Goal: Information Seeking & Learning: Learn about a topic

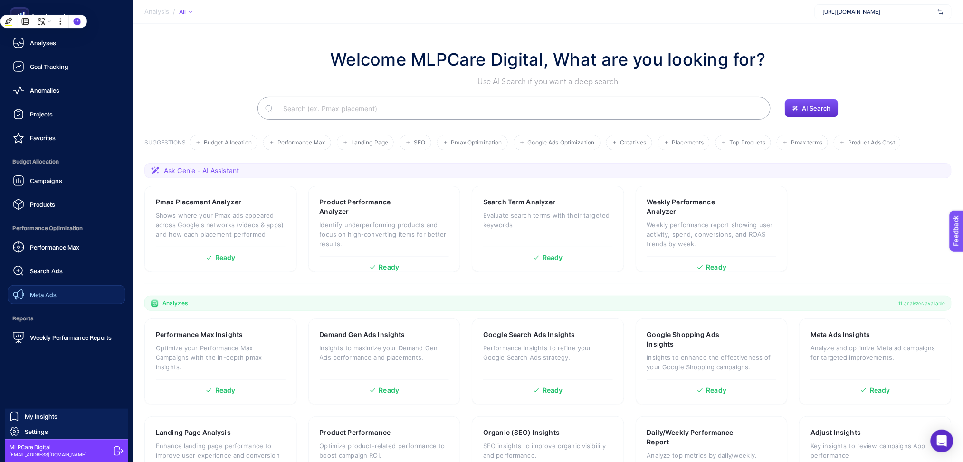
click at [34, 293] on span "Meta Ads" at bounding box center [43, 295] width 27 height 8
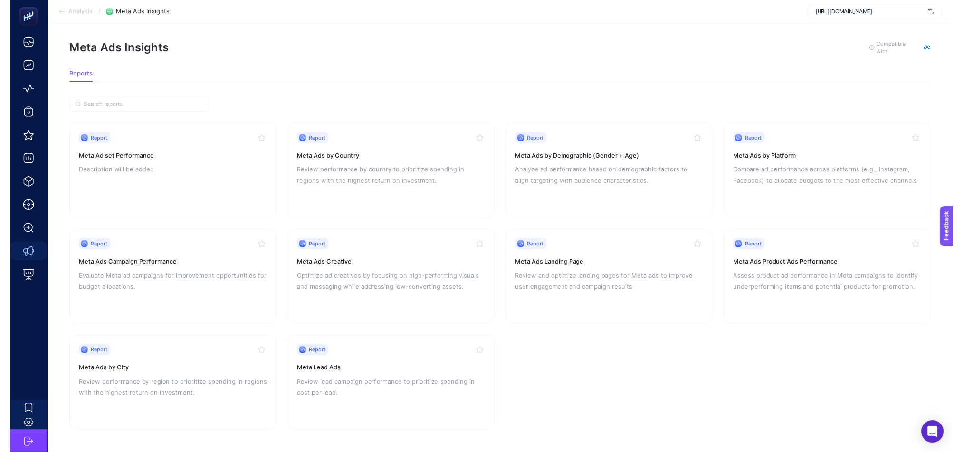
scroll to position [13, 0]
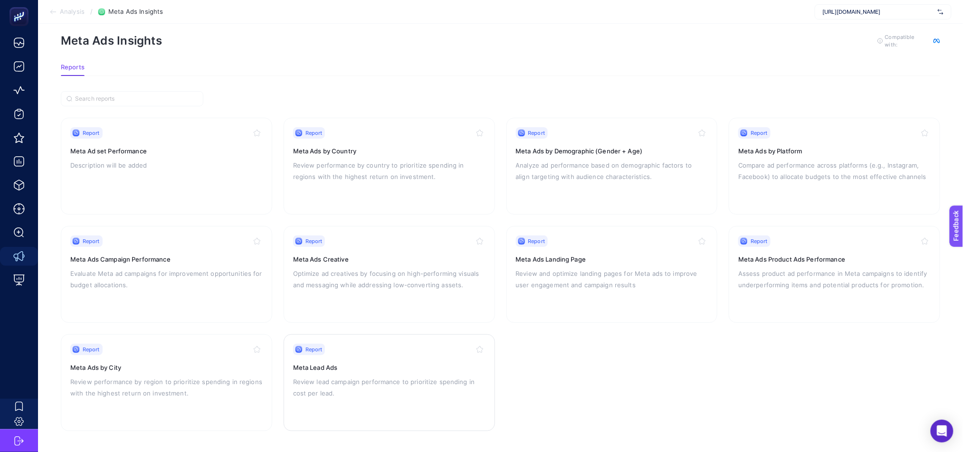
click at [356, 353] on div "Report" at bounding box center [389, 349] width 192 height 11
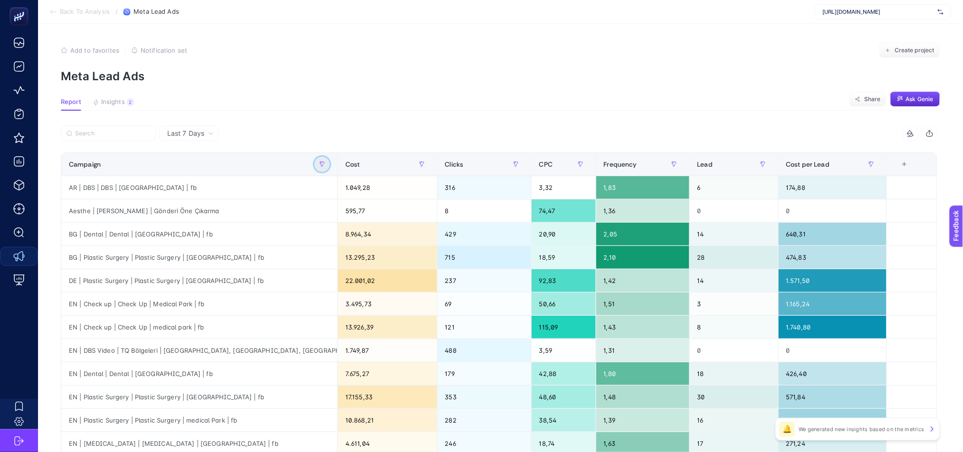
click at [330, 159] on button "button" at bounding box center [321, 164] width 15 height 15
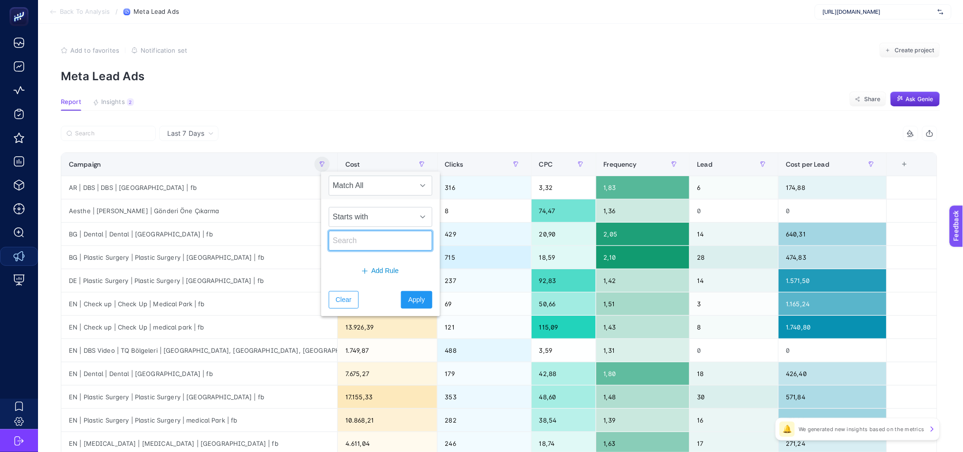
click at [367, 237] on input "text" at bounding box center [381, 241] width 104 height 20
type input "tr"
click at [417, 303] on button "Apply" at bounding box center [416, 300] width 31 height 18
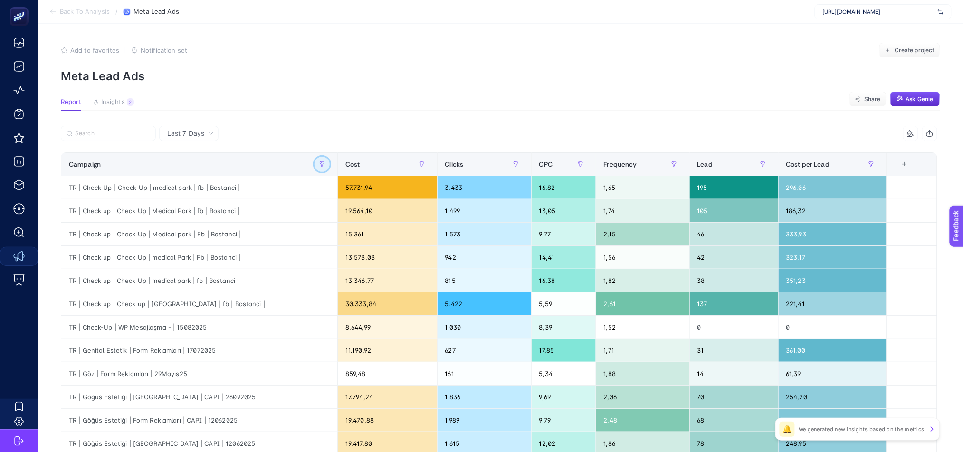
scroll to position [314, 0]
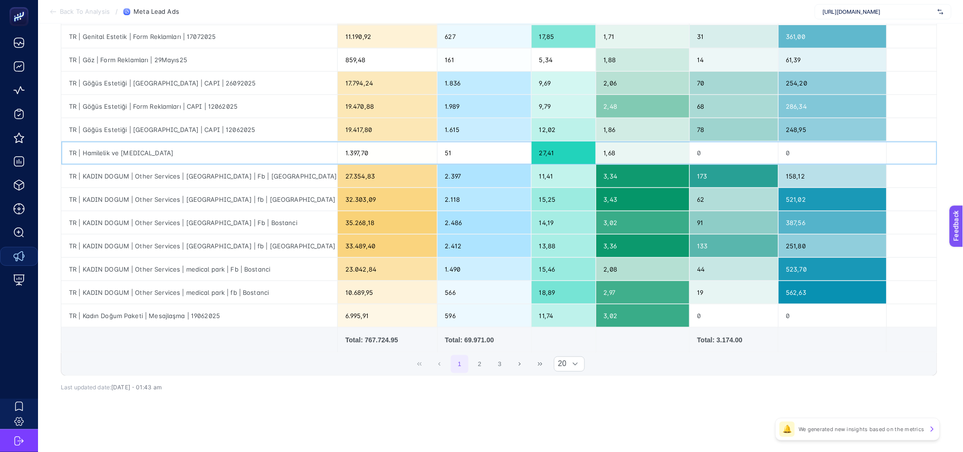
click at [103, 152] on div "TR | Hamilelik ve Yaz" at bounding box center [199, 153] width 276 height 23
copy tr "TR | Hamilelik ve Yaz"
click at [256, 355] on div "1 2 3 20" at bounding box center [498, 364] width 875 height 23
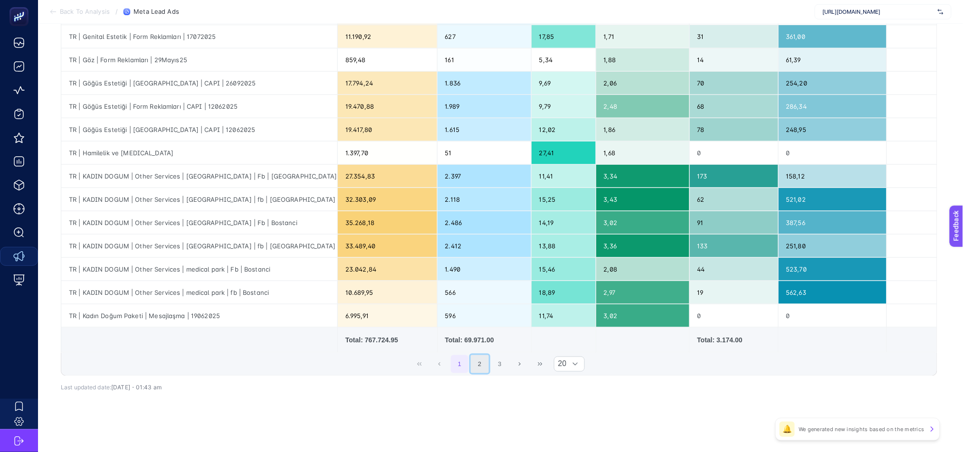
click at [489, 366] on button "2" at bounding box center [480, 364] width 18 height 18
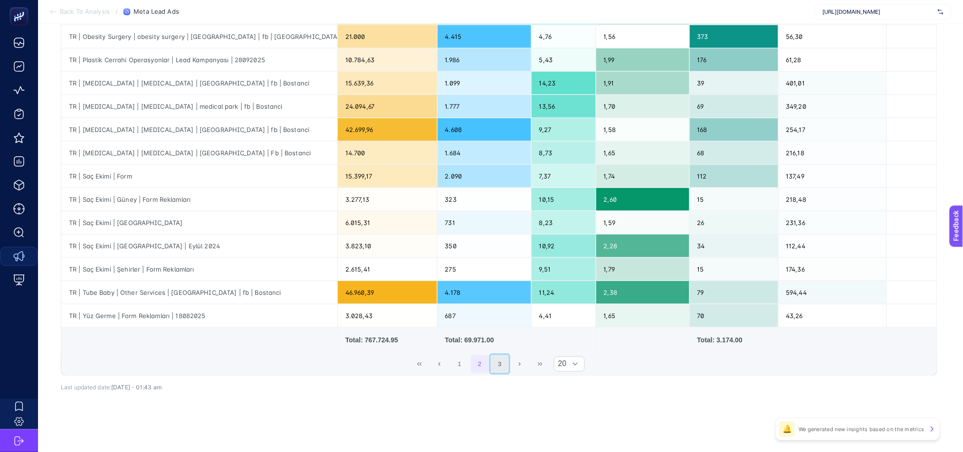
click at [501, 366] on button "3" at bounding box center [500, 364] width 18 height 18
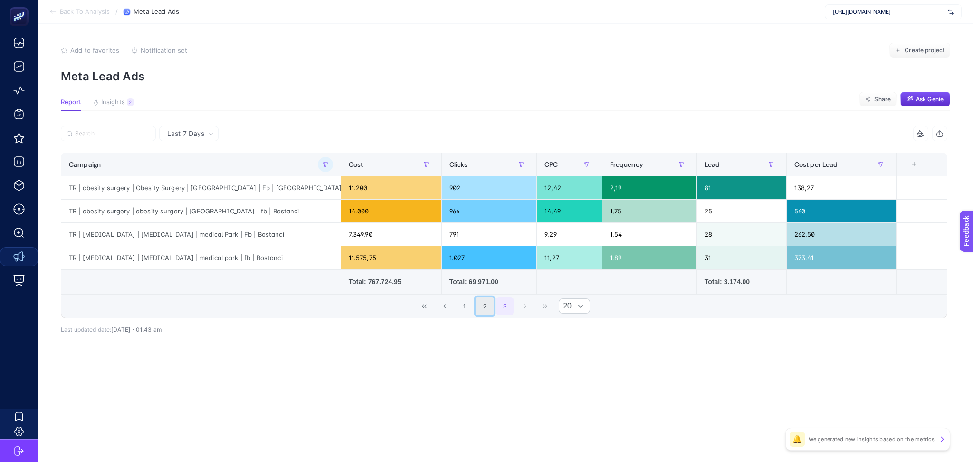
click at [485, 306] on button "2" at bounding box center [484, 306] width 18 height 18
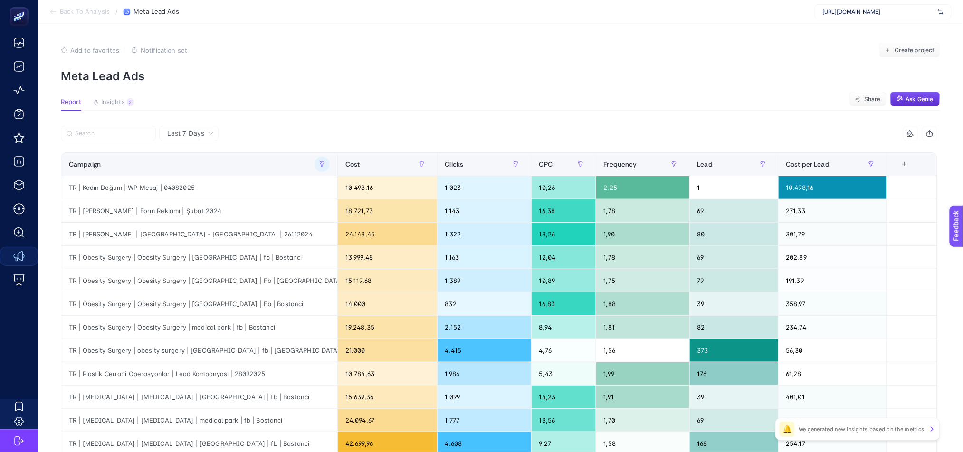
scroll to position [314, 0]
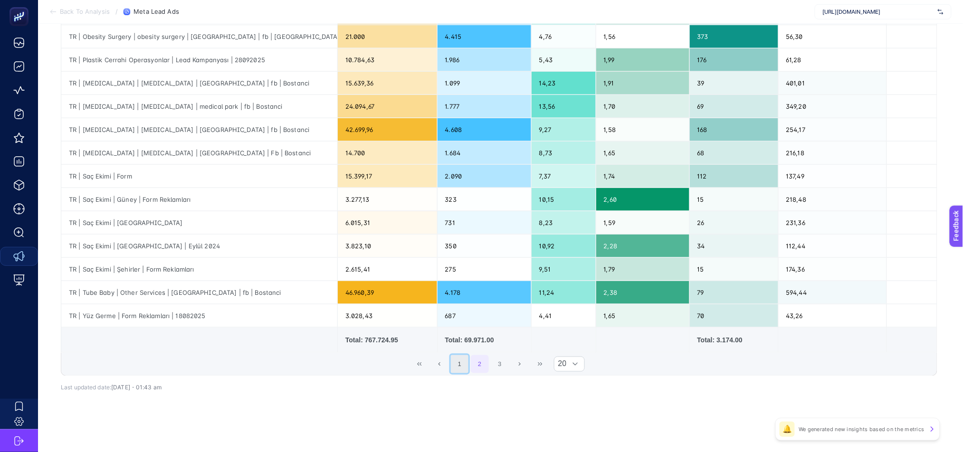
click at [464, 364] on button "1" at bounding box center [460, 364] width 18 height 18
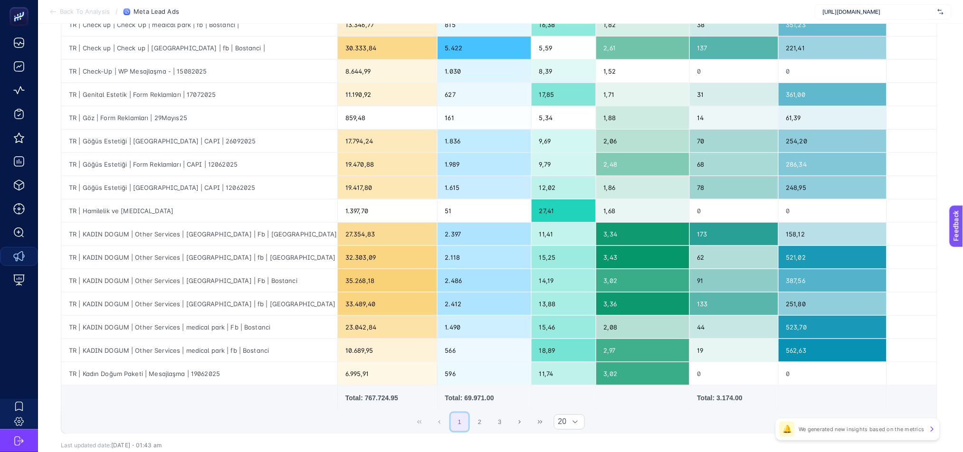
scroll to position [258, 0]
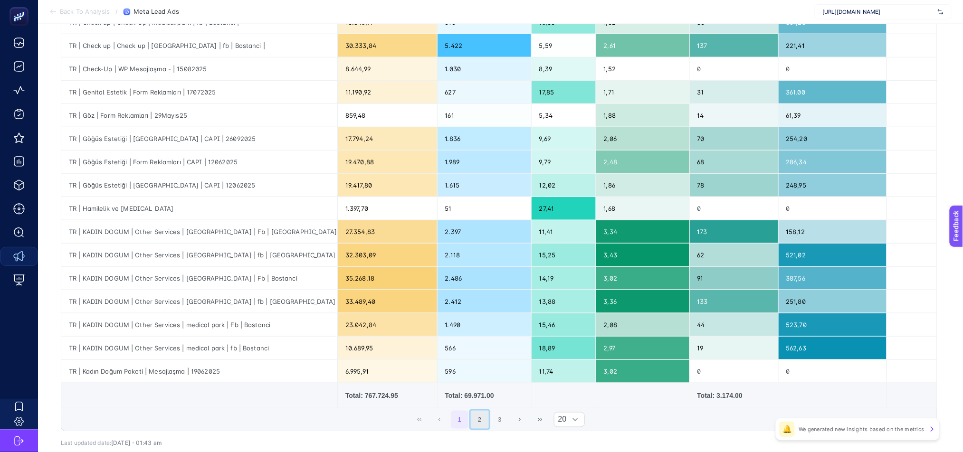
click at [489, 423] on button "2" at bounding box center [480, 420] width 18 height 18
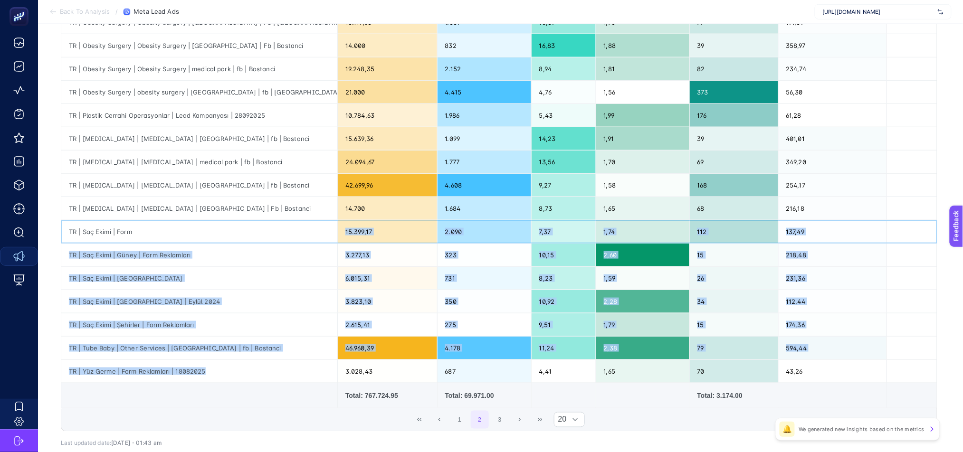
drag, startPoint x: 221, startPoint y: 235, endPoint x: 251, endPoint y: 375, distance: 143.2
click at [251, 375] on tbody "TR | Kadın Doğum | WP Mesaj | 04082025 10.498,16 1.023 10,26 2,25 1 10.498,16 T…" at bounding box center [499, 150] width 876 height 465
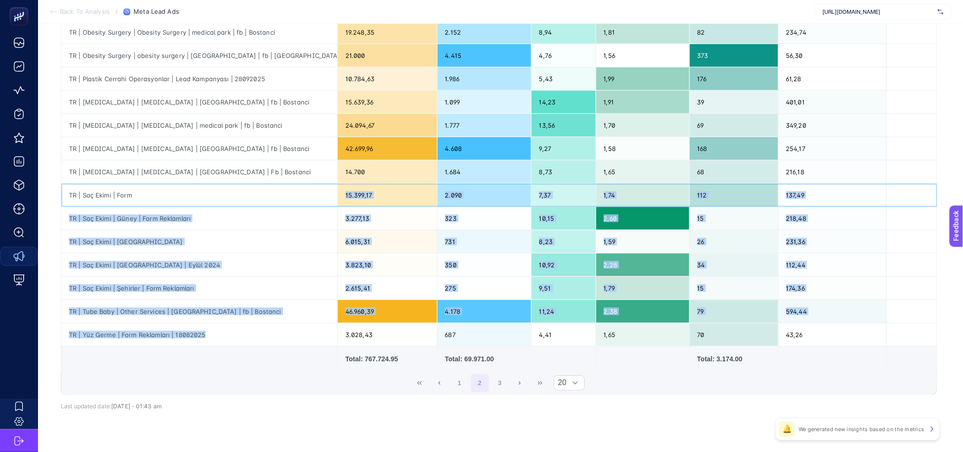
scroll to position [302, 0]
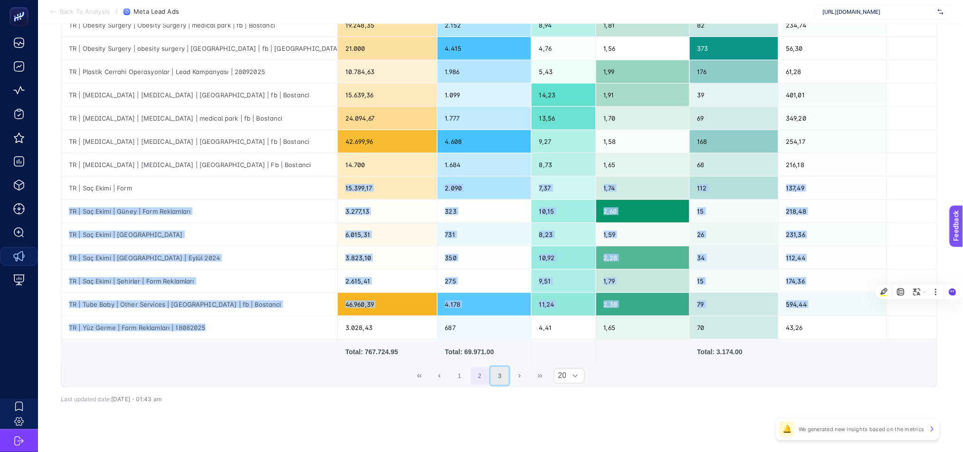
click at [507, 377] on button "3" at bounding box center [500, 376] width 18 height 18
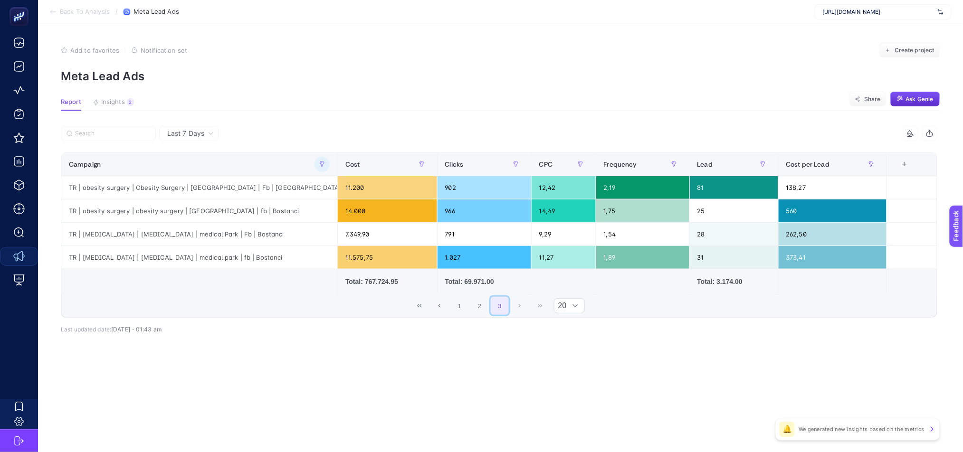
scroll to position [0, 0]
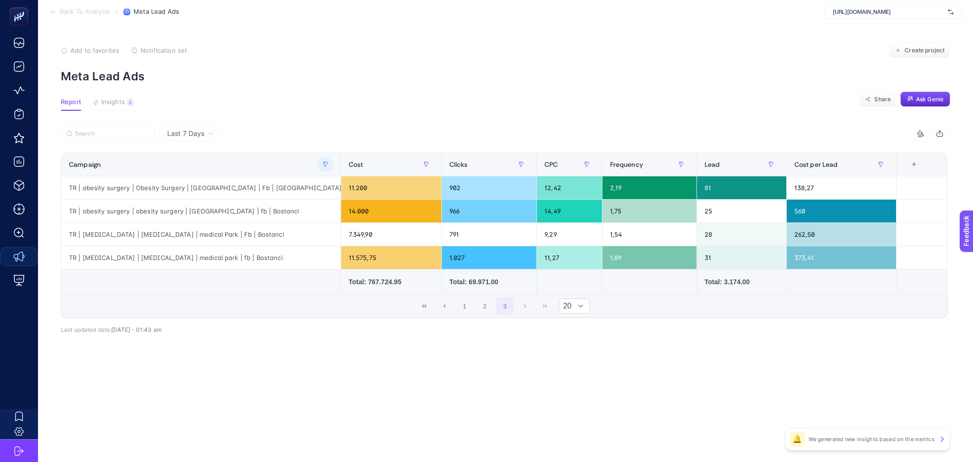
click at [523, 306] on div "1 2 3 20" at bounding box center [503, 305] width 885 height 23
click at [484, 310] on button "2" at bounding box center [484, 306] width 18 height 18
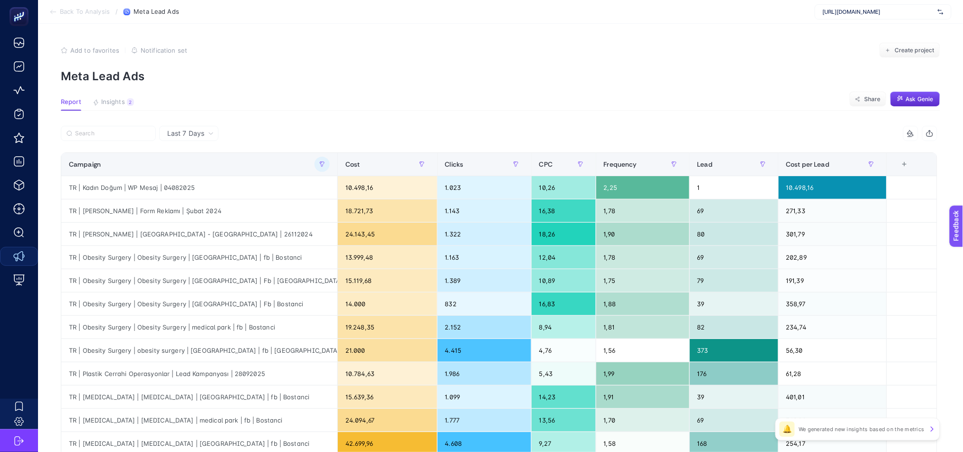
scroll to position [314, 0]
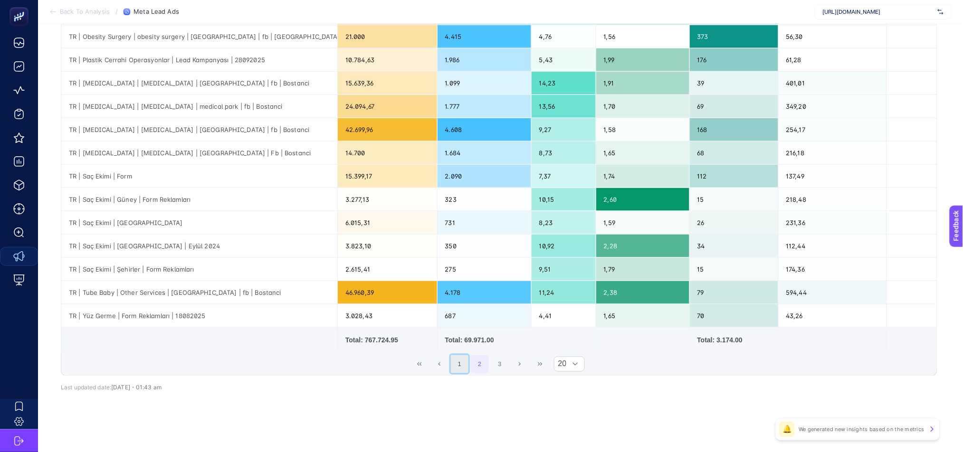
click at [467, 364] on button "1" at bounding box center [460, 364] width 18 height 18
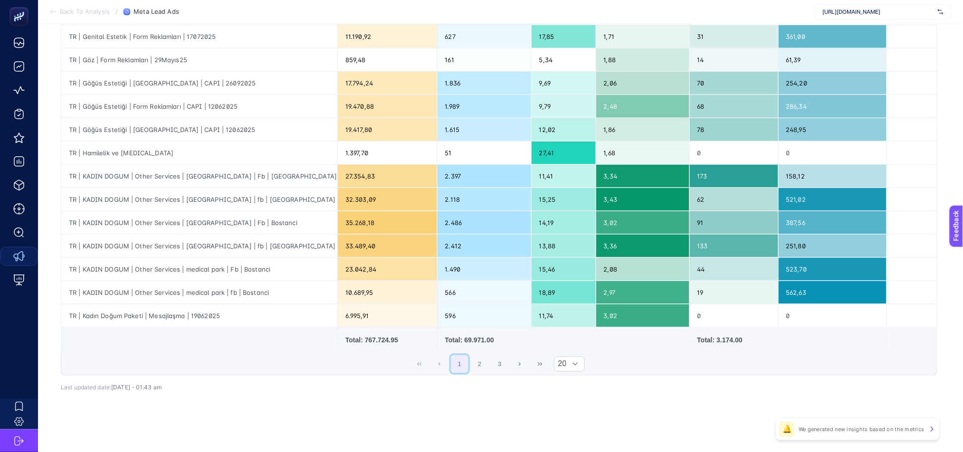
scroll to position [0, 0]
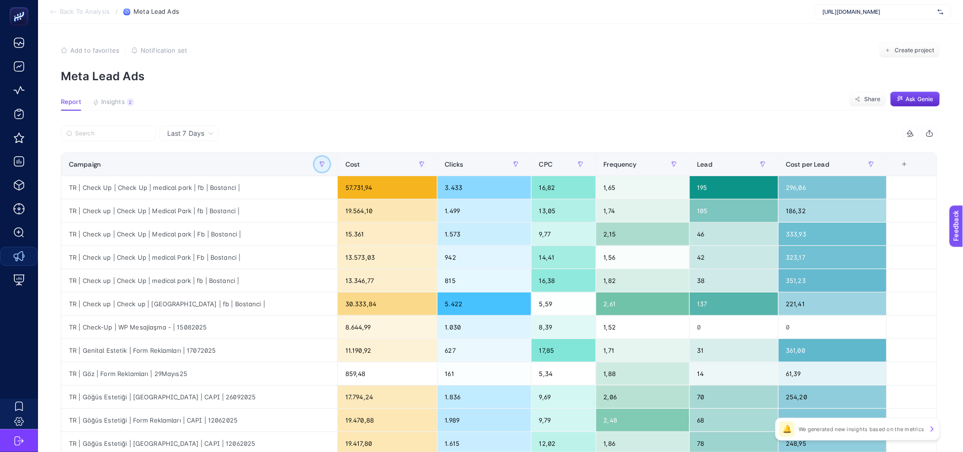
click at [325, 167] on icon "button" at bounding box center [322, 164] width 6 height 6
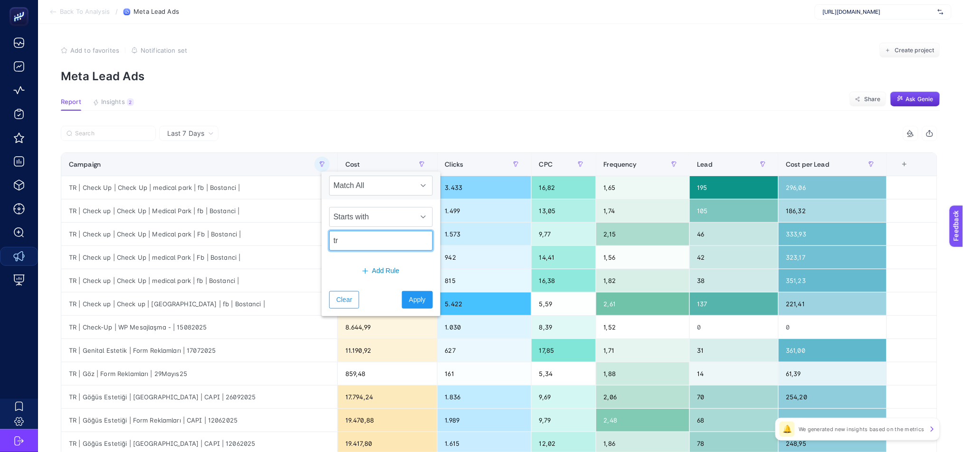
click at [358, 236] on input "tr" at bounding box center [381, 241] width 104 height 20
type input "plastik"
click at [383, 216] on span "Starts with" at bounding box center [372, 217] width 85 height 19
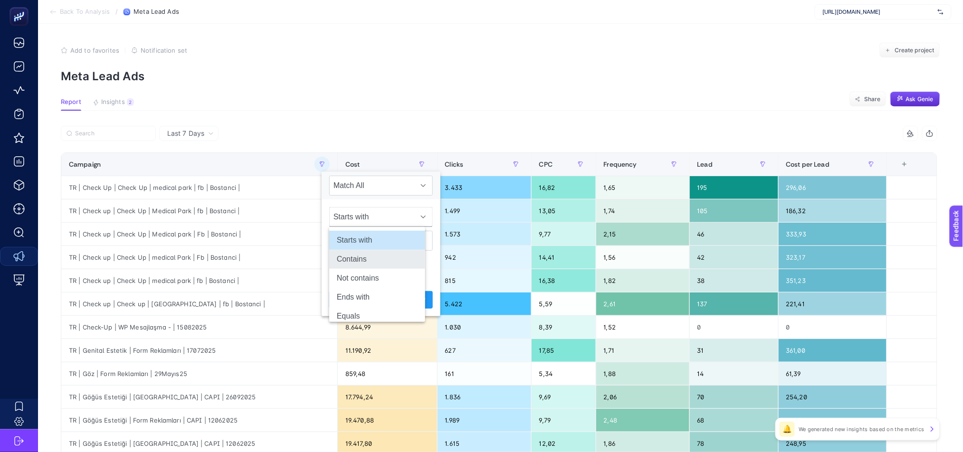
click at [383, 265] on li "Contains" at bounding box center [377, 259] width 96 height 19
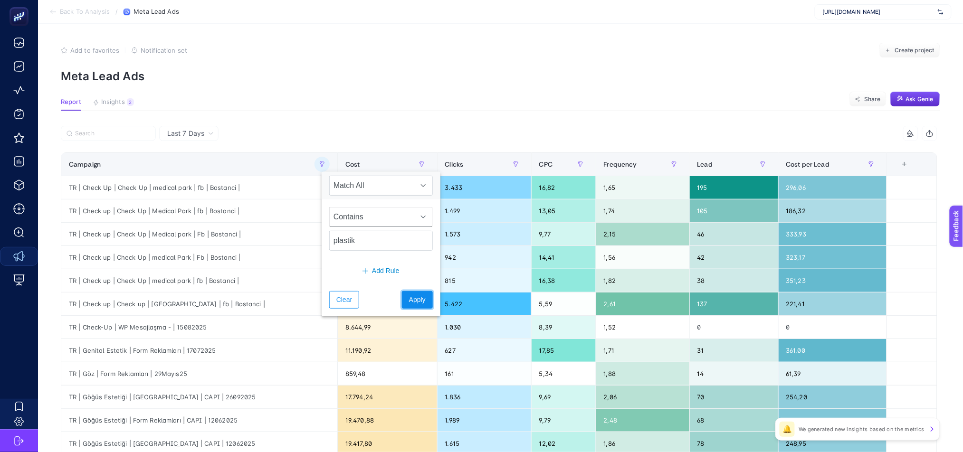
click at [409, 301] on span "Apply" at bounding box center [417, 300] width 17 height 10
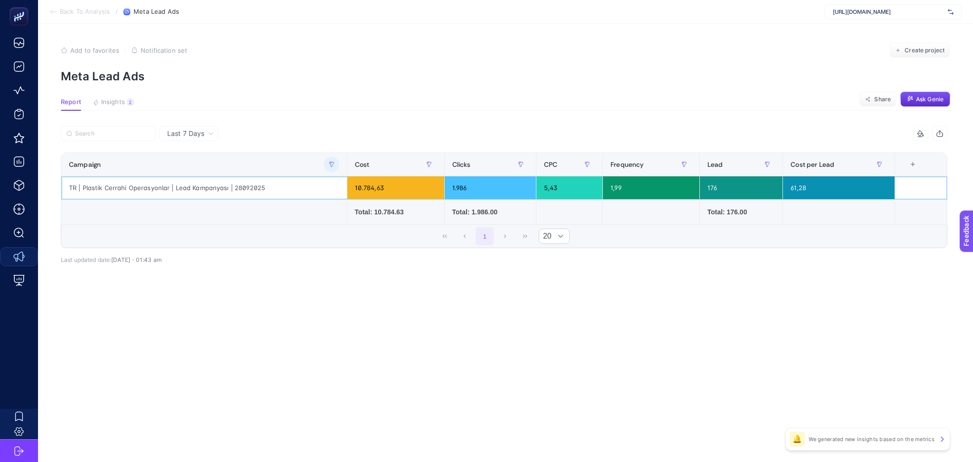
click at [140, 191] on div "TR | Plastik Cerrahi Operasyonlar | Lead Kampanyası | 28092025" at bounding box center [203, 187] width 285 height 23
drag, startPoint x: 140, startPoint y: 191, endPoint x: 289, endPoint y: 186, distance: 149.2
click at [289, 186] on div "TR | Plastik Cerrahi Operasyonlar | Lead Kampanyası | 28092025" at bounding box center [203, 187] width 285 height 23
click at [122, 185] on div "TR | Plastik Cerrahi Operasyonlar | Lead Kampanyası | 28092025" at bounding box center [203, 187] width 285 height 23
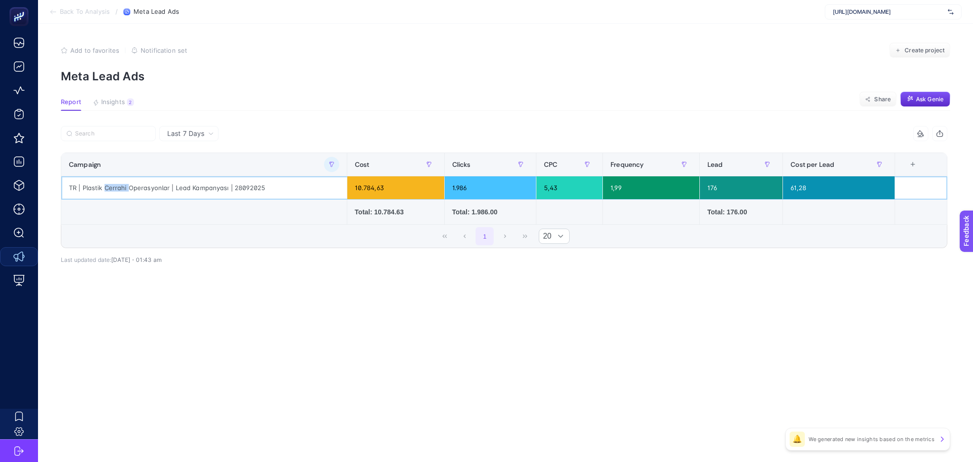
click at [122, 185] on div "TR | Plastik Cerrahi Operasyonlar | Lead Kampanyası | 28092025" at bounding box center [203, 187] width 285 height 23
click at [95, 185] on div "TR | Plastik Cerrahi Operasyonlar | Lead Kampanyası | 28092025" at bounding box center [203, 187] width 285 height 23
drag, startPoint x: 83, startPoint y: 186, endPoint x: 169, endPoint y: 189, distance: 86.0
click at [169, 189] on div "TR | Plastik Cerrahi Operasyonlar | Lead Kampanyası | 28092025" at bounding box center [203, 187] width 285 height 23
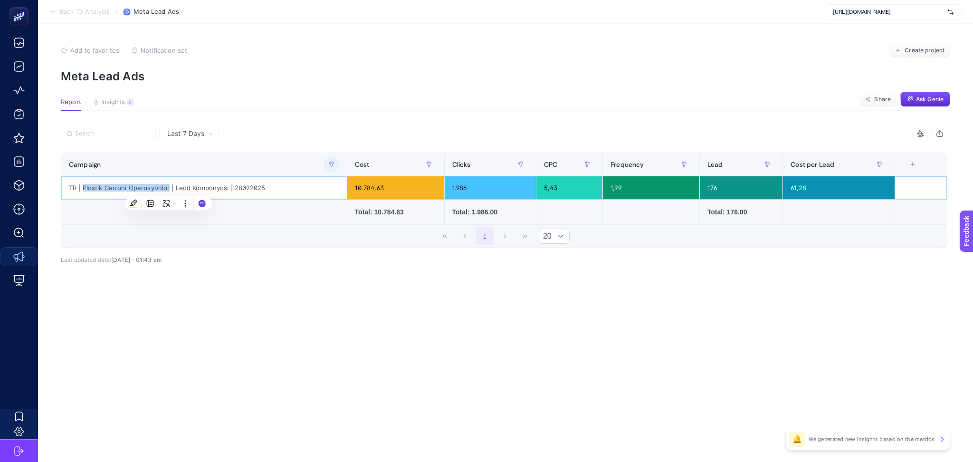
copy div "Plastik Cerrahi Operasyonlar"
drag, startPoint x: 79, startPoint y: 189, endPoint x: 69, endPoint y: 189, distance: 10.0
click at [69, 189] on div "TR | Plastik Cerrahi Operasyonlar | Lead Kampanyası | 28092025" at bounding box center [203, 187] width 285 height 23
copy div "TR"
click at [334, 163] on icon "button" at bounding box center [332, 164] width 6 height 6
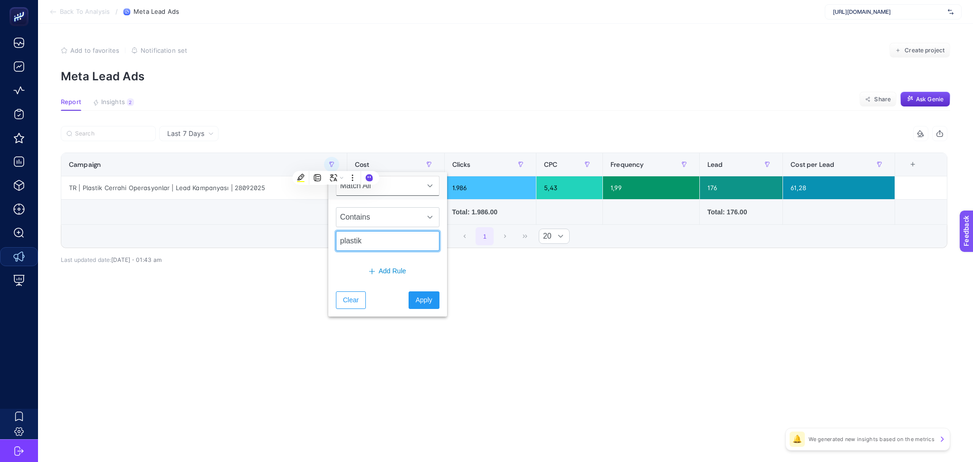
click at [386, 244] on input "plastik" at bounding box center [388, 241] width 104 height 20
click at [384, 217] on span "Contains" at bounding box center [378, 217] width 85 height 19
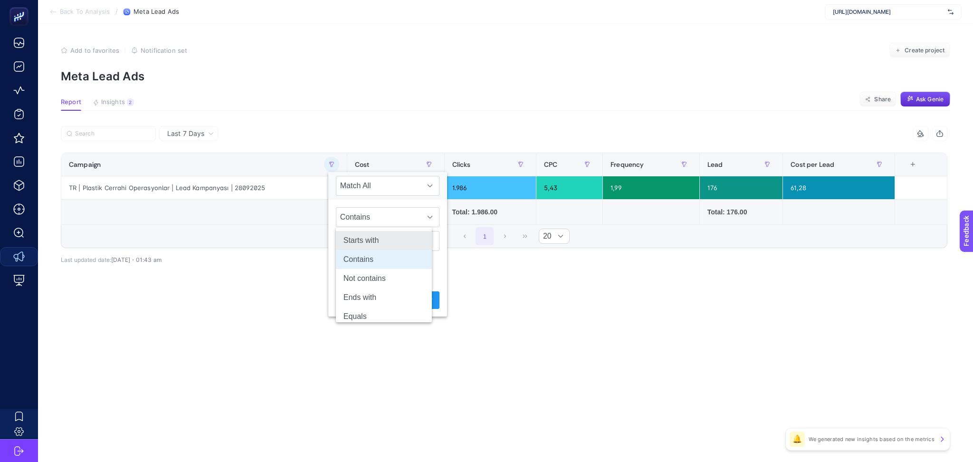
click at [387, 239] on li "Starts with" at bounding box center [384, 240] width 96 height 19
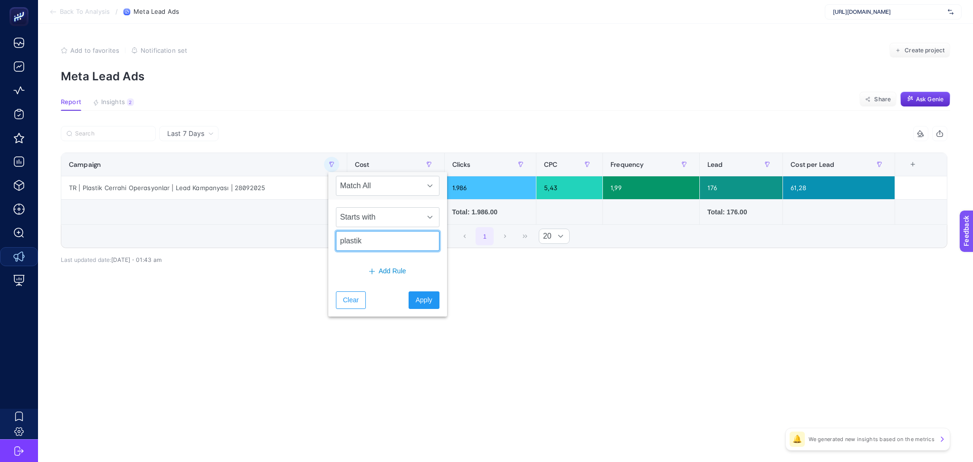
click at [365, 234] on input "plastik" at bounding box center [388, 241] width 104 height 20
click at [366, 237] on input "plastik" at bounding box center [388, 241] width 104 height 20
paste input "TR"
type input "TR"
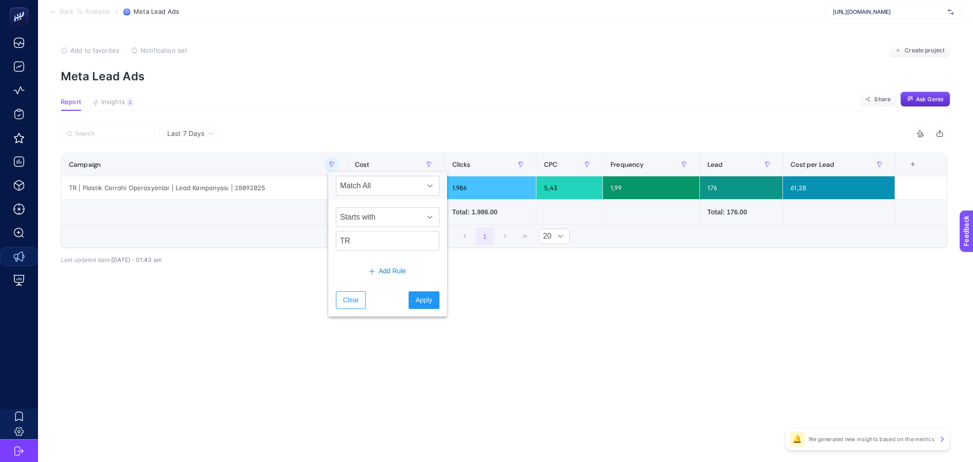
click at [421, 311] on div "Clear Apply" at bounding box center [387, 300] width 119 height 33
click at [416, 302] on span "Apply" at bounding box center [424, 300] width 17 height 10
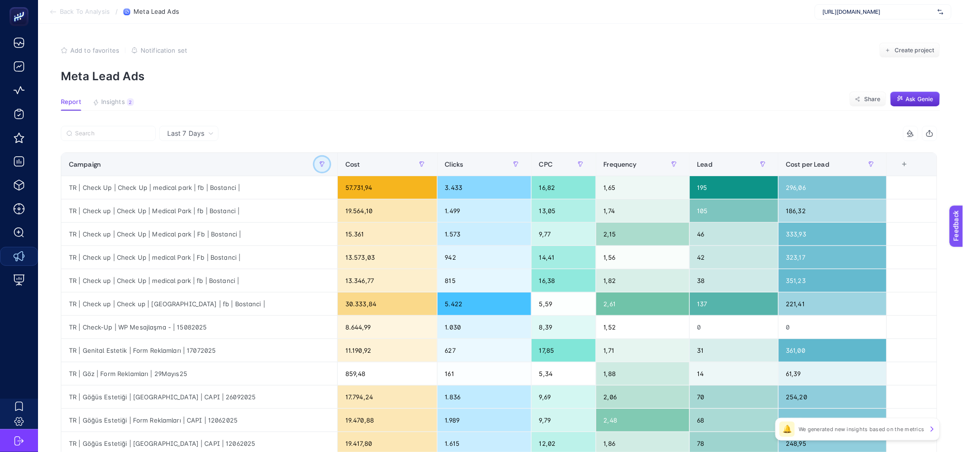
scroll to position [314, 0]
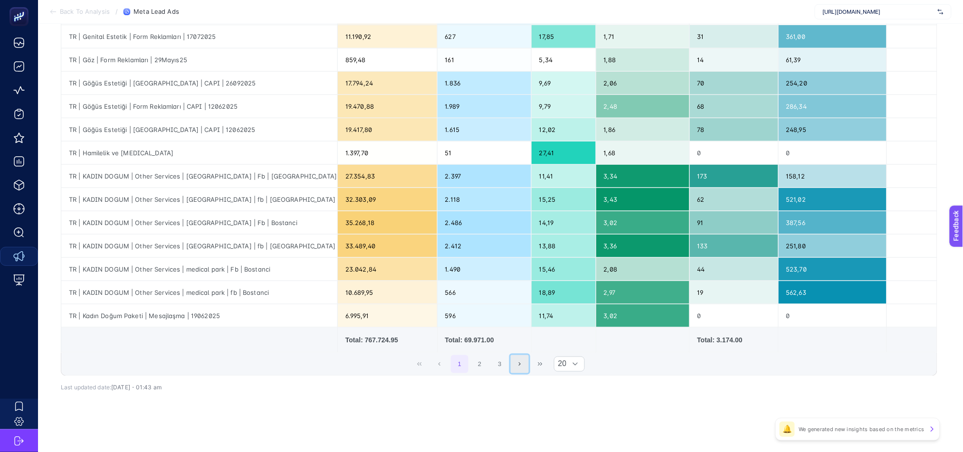
click at [529, 368] on button "Next Page" at bounding box center [520, 364] width 18 height 18
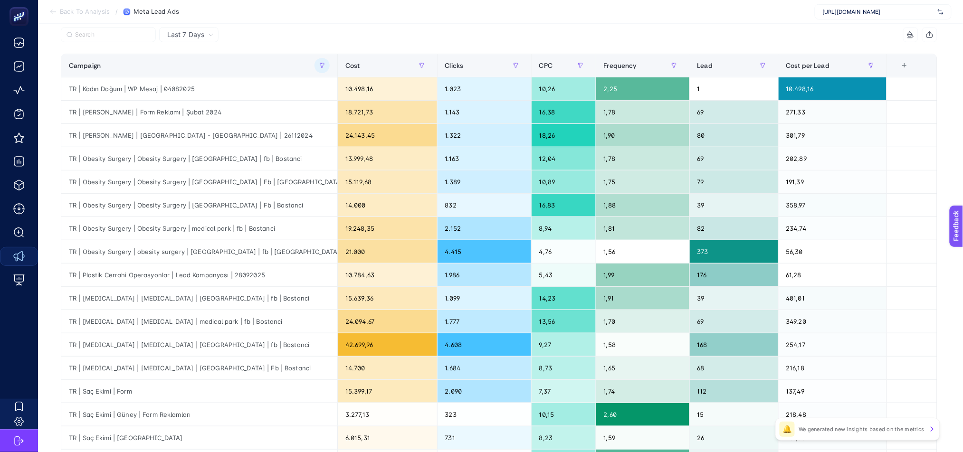
scroll to position [104, 0]
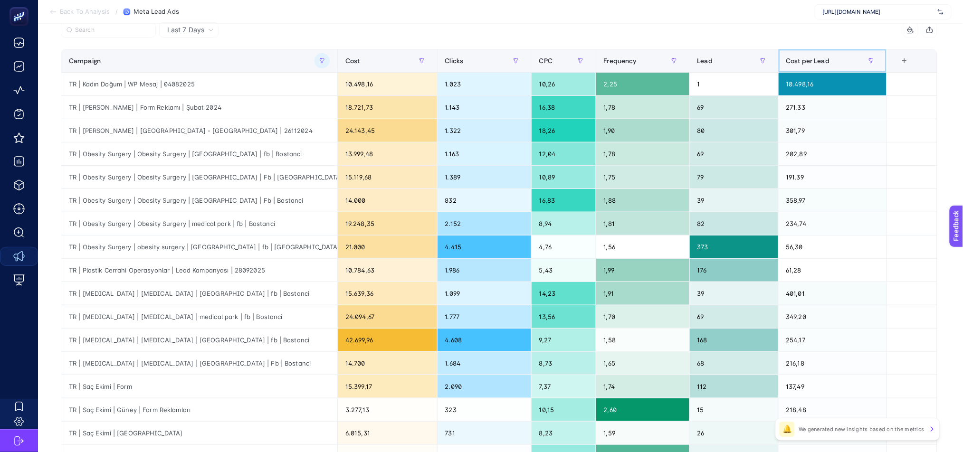
click at [813, 59] on span "Cost per Lead" at bounding box center [808, 61] width 44 height 8
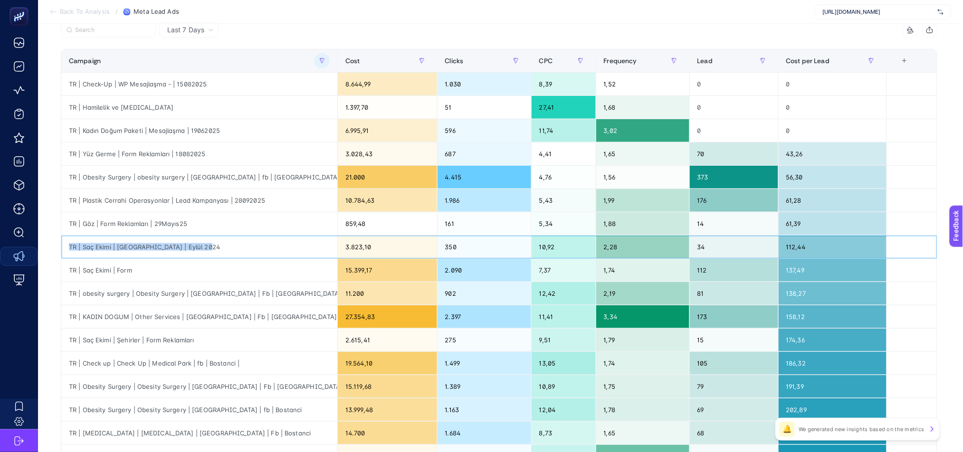
drag, startPoint x: 198, startPoint y: 245, endPoint x: 66, endPoint y: 246, distance: 132.0
click at [66, 246] on div "TR | Saç Ekimi | İzmir Hastanesi | Eylül 2024" at bounding box center [199, 247] width 276 height 23
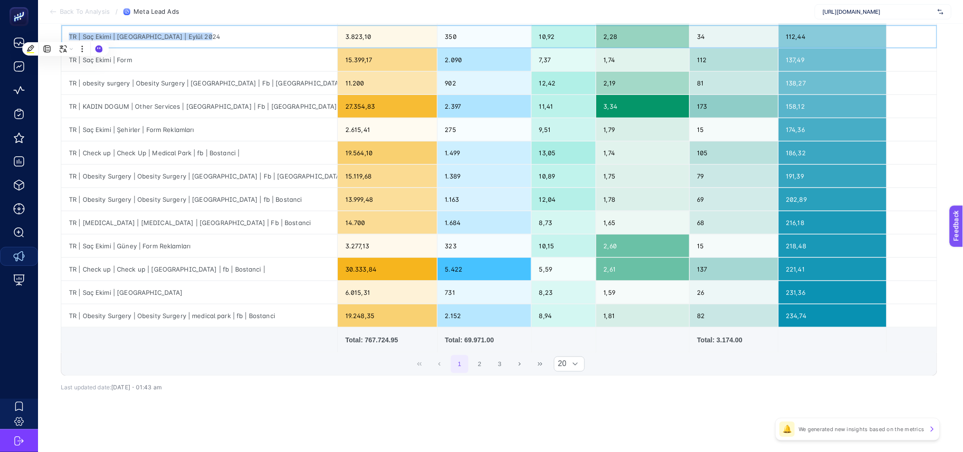
scroll to position [0, 0]
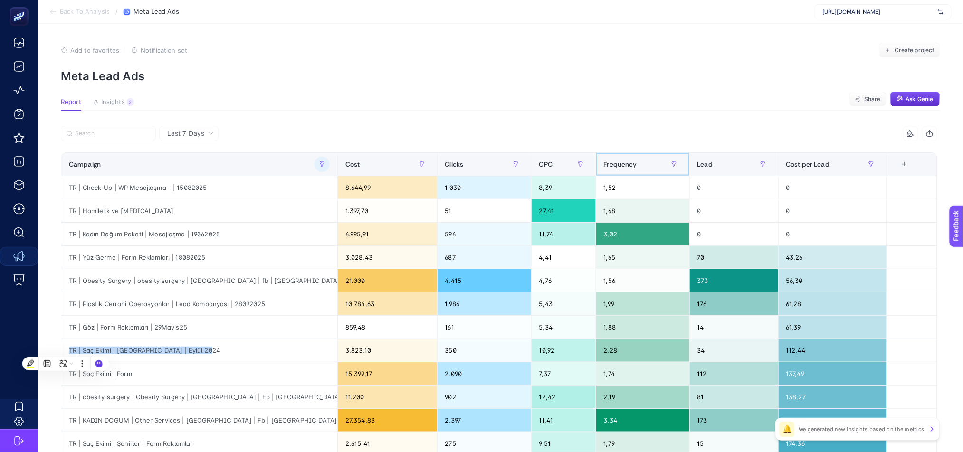
click at [632, 161] on span "Frequency" at bounding box center [620, 165] width 33 height 8
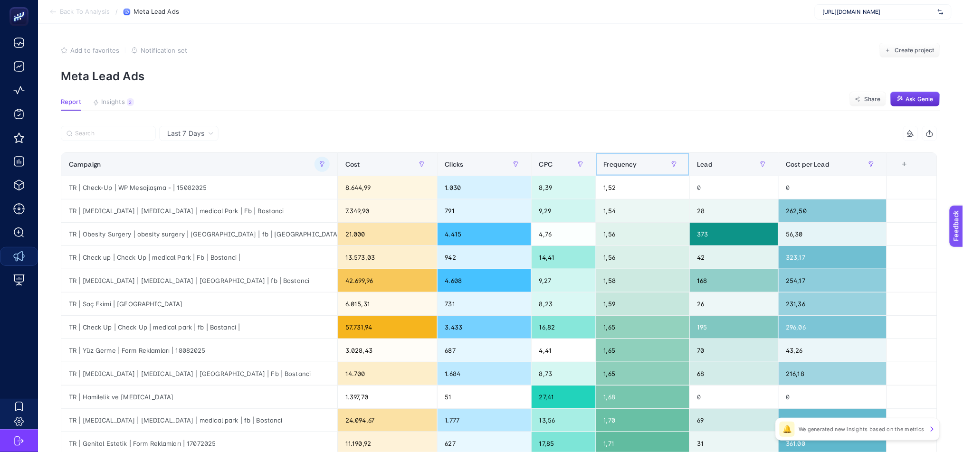
click at [632, 161] on span "Frequency" at bounding box center [620, 165] width 33 height 8
